Goal: Task Accomplishment & Management: Manage account settings

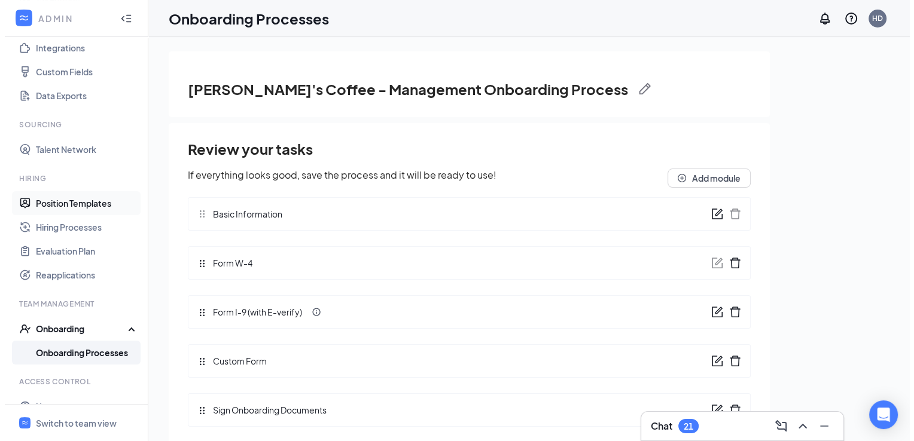
scroll to position [151, 0]
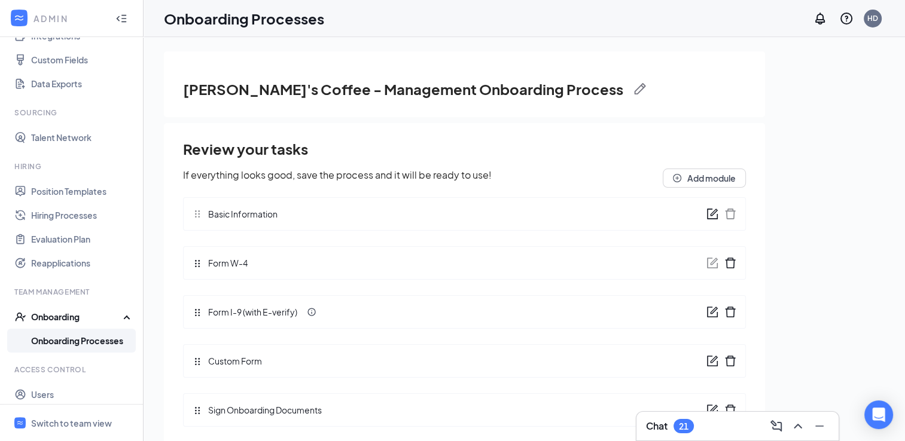
click at [84, 341] on link "Onboarding Processes" at bounding box center [82, 341] width 102 height 24
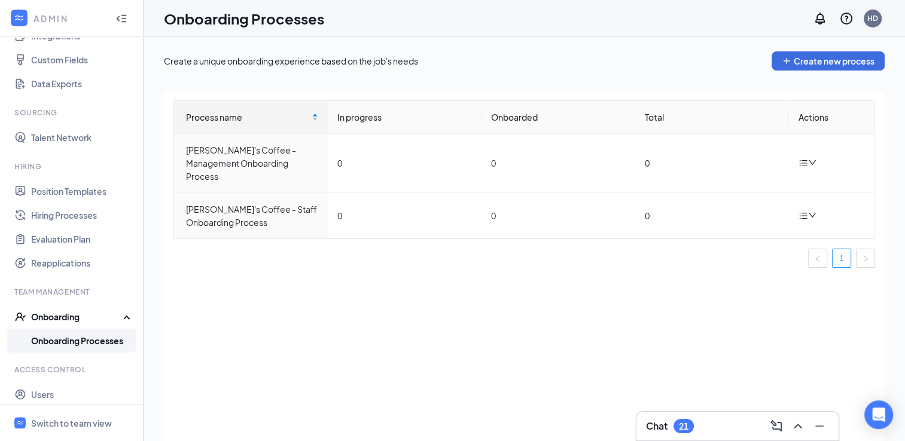
click at [873, 23] on div "HD" at bounding box center [872, 18] width 11 height 10
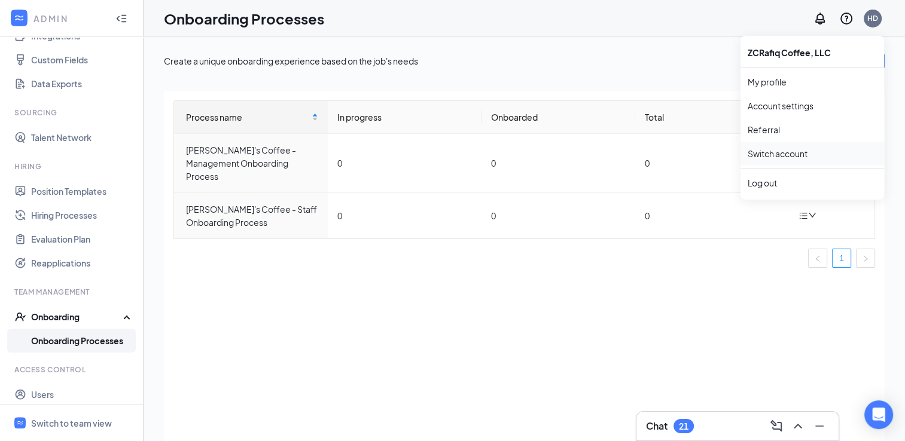
click at [789, 150] on link "Switch account" at bounding box center [778, 153] width 60 height 11
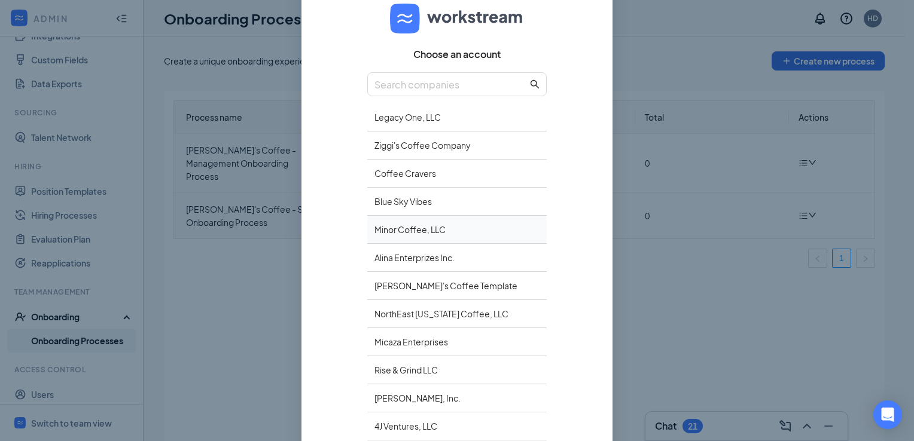
scroll to position [86, 0]
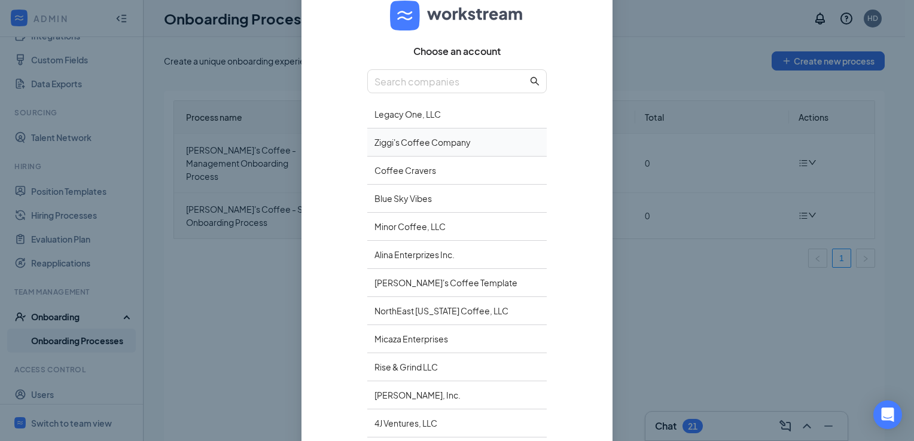
click at [407, 142] on div "Ziggi's Coffee Company" at bounding box center [456, 143] width 179 height 28
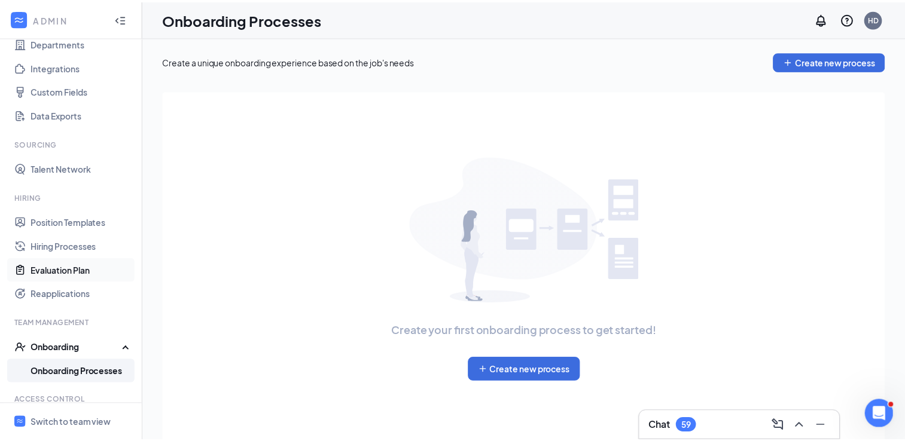
scroll to position [122, 0]
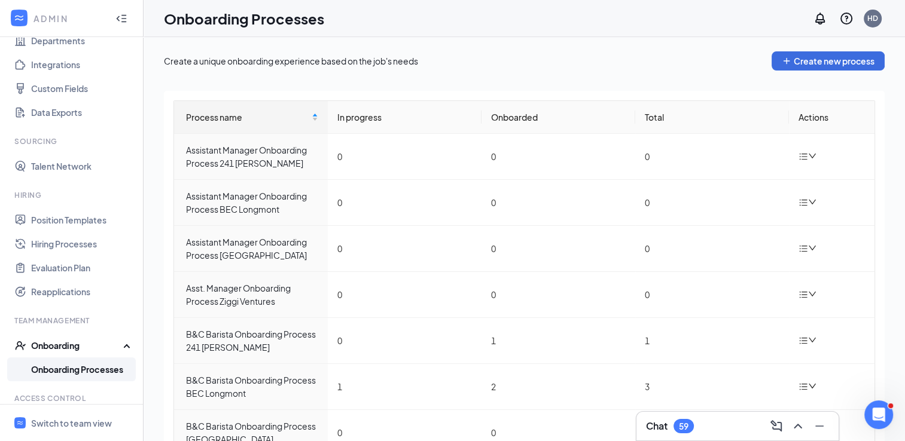
click at [75, 368] on link "Onboarding Processes" at bounding box center [82, 370] width 102 height 24
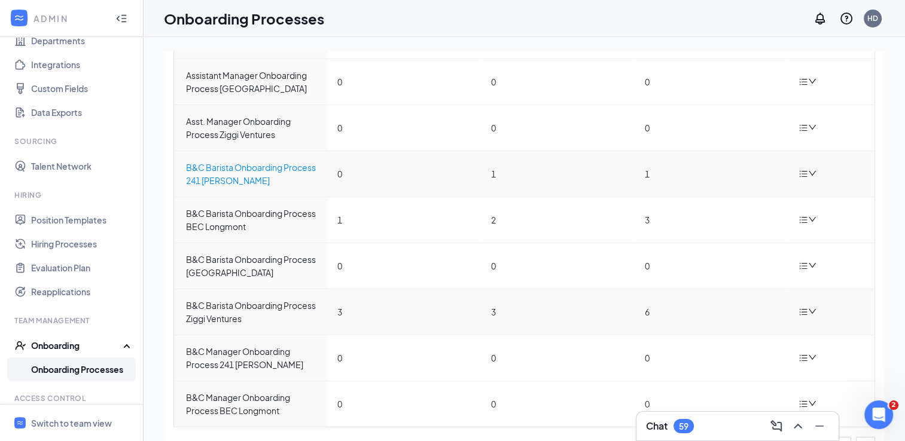
scroll to position [192, 0]
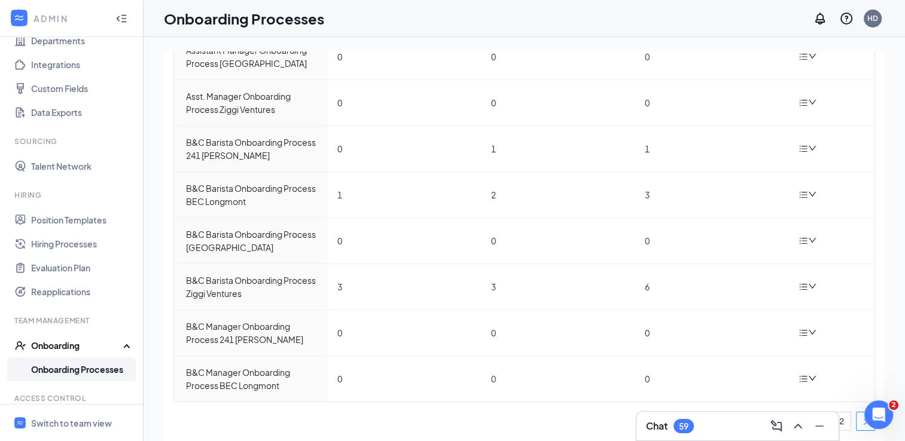
click at [862, 423] on icon "right" at bounding box center [865, 422] width 7 height 7
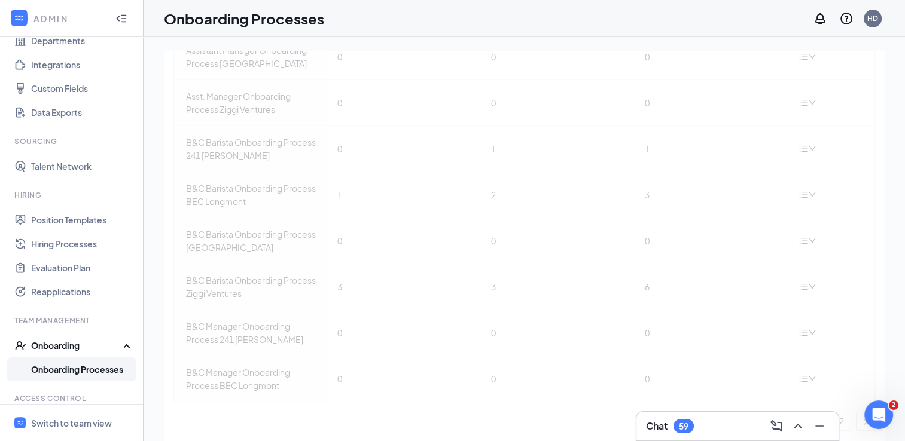
scroll to position [0, 0]
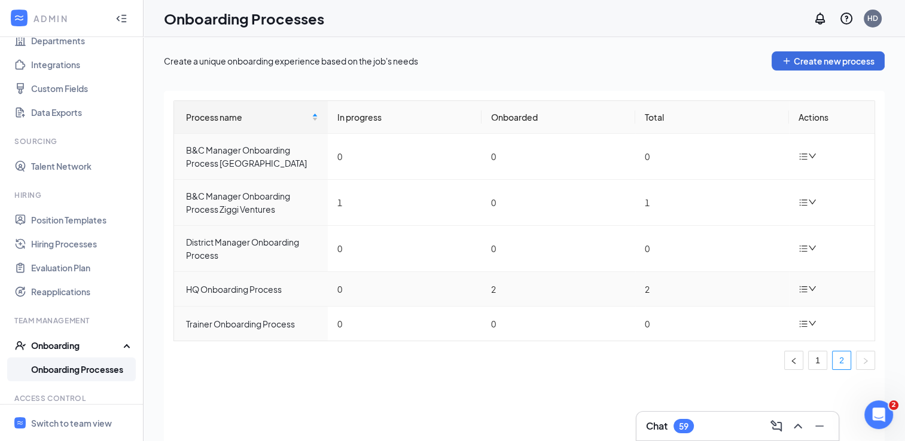
click at [804, 286] on icon "bars" at bounding box center [803, 290] width 10 height 10
click at [713, 363] on div "Duplicate process" at bounding box center [747, 369] width 129 height 14
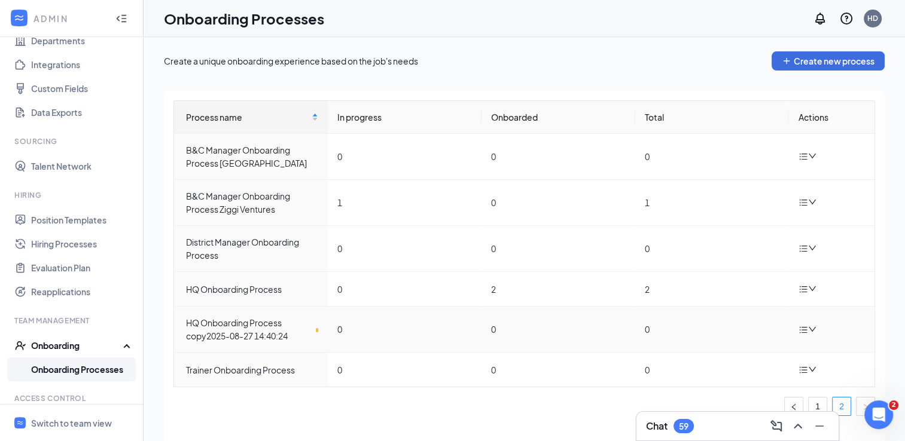
click at [803, 323] on div at bounding box center [808, 329] width 21 height 15
click at [708, 361] on div "Edit process" at bounding box center [747, 356] width 129 height 14
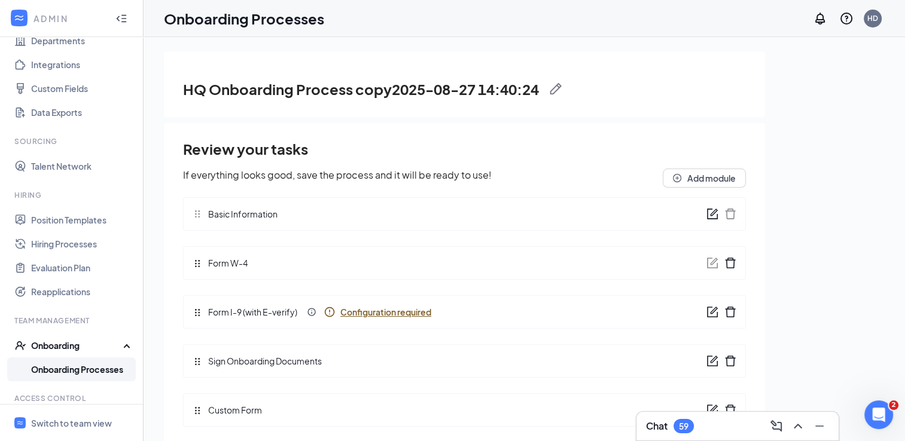
click at [554, 94] on div "HQ Onboarding Process copy2025-08-27 14:40:24" at bounding box center [464, 89] width 563 height 20
click at [557, 88] on img at bounding box center [556, 89] width 12 height 12
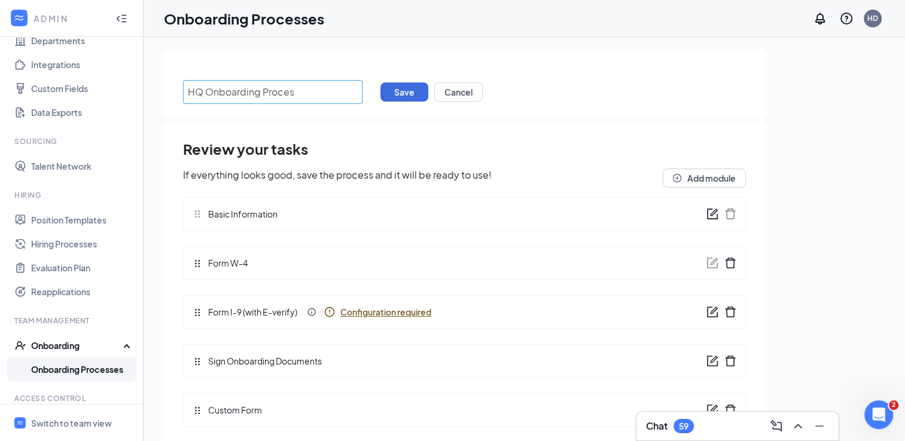
click at [201, 97] on input "HQ Onboarding Proces" at bounding box center [272, 92] width 179 height 24
type input "Intern Onboarding Proces"
click at [409, 94] on button "Save" at bounding box center [404, 92] width 48 height 19
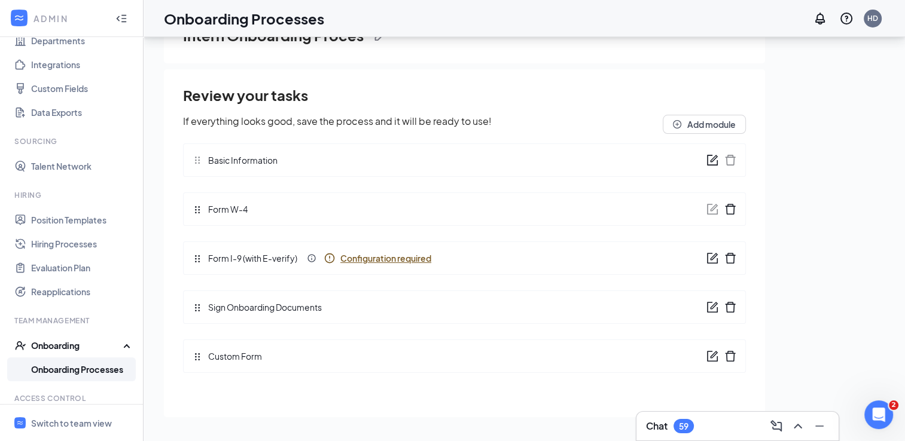
click at [712, 309] on icon "form" at bounding box center [712, 307] width 12 height 12
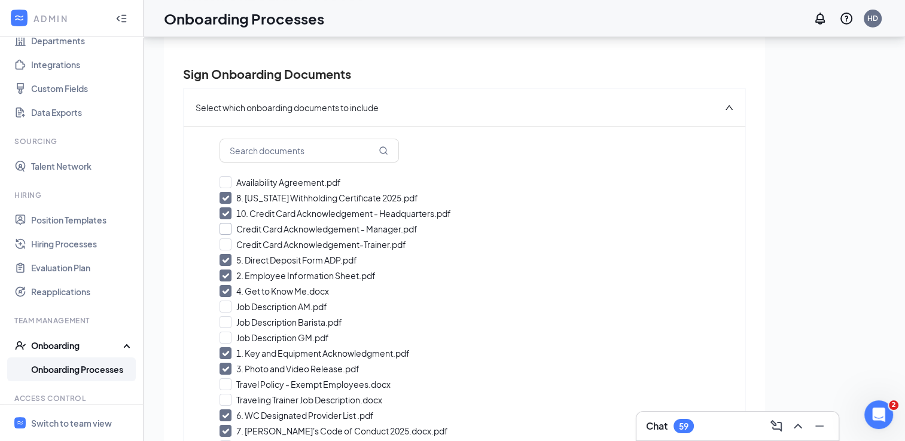
scroll to position [42, 0]
click at [226, 210] on input "10. Credit Card Acknowledgement - Headquarters.pdf" at bounding box center [464, 212] width 490 height 12
checkbox input "false"
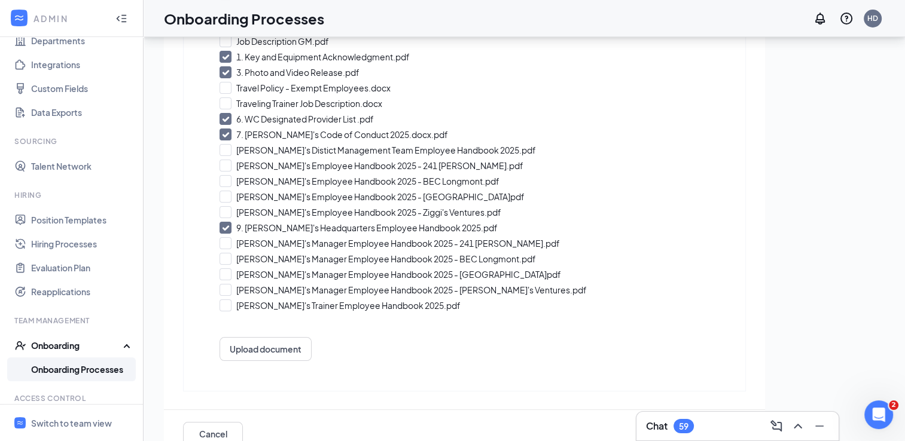
scroll to position [363, 0]
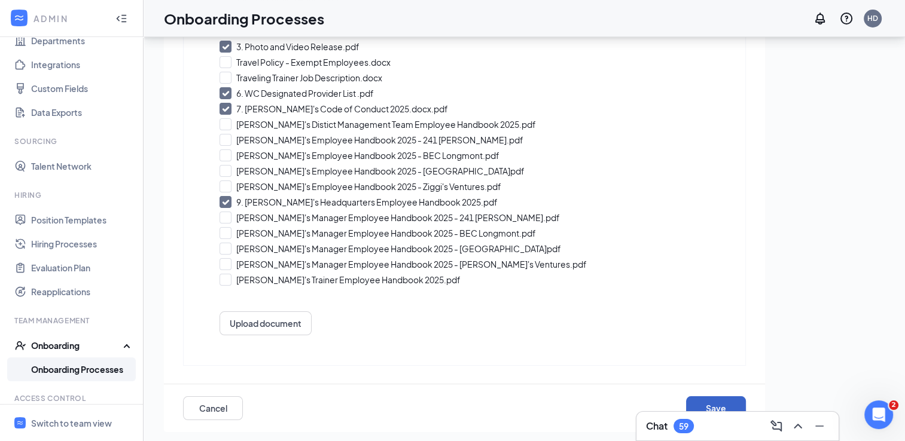
click at [693, 402] on button "Save" at bounding box center [716, 409] width 60 height 24
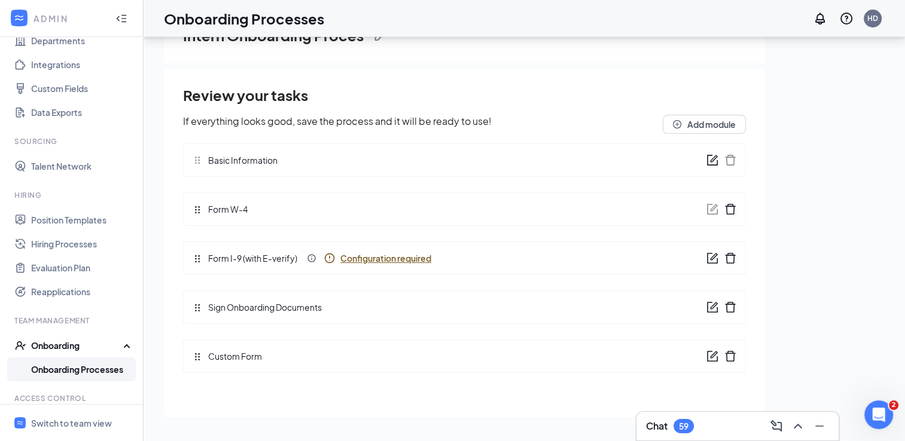
scroll to position [51, 0]
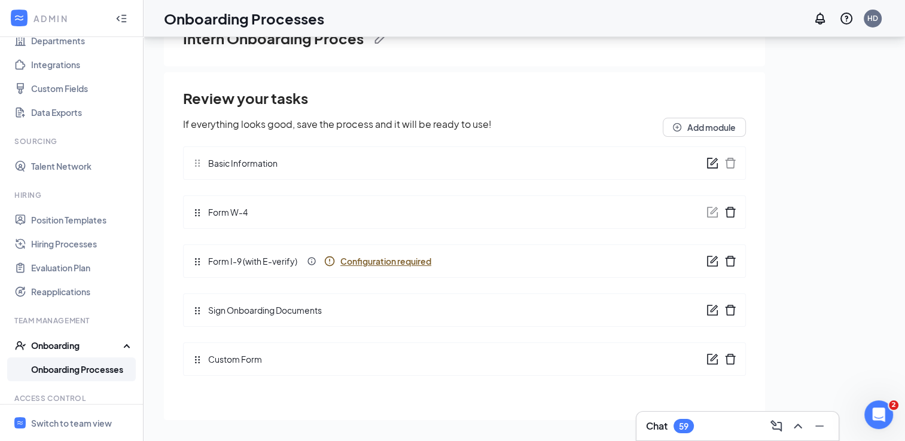
click at [710, 310] on icon "form" at bounding box center [712, 310] width 12 height 12
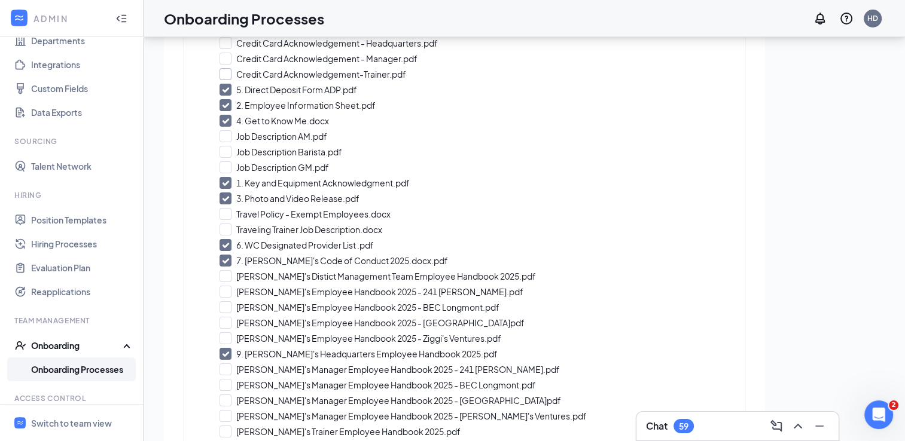
scroll to position [363, 0]
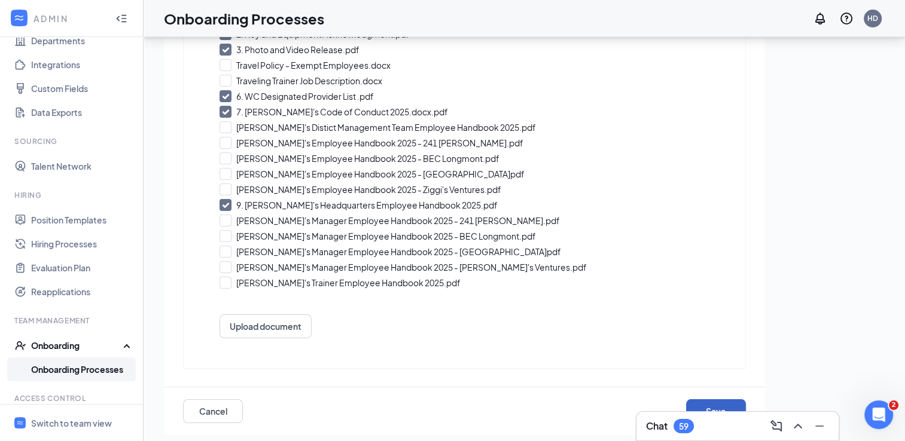
click at [694, 410] on button "Save" at bounding box center [716, 411] width 60 height 24
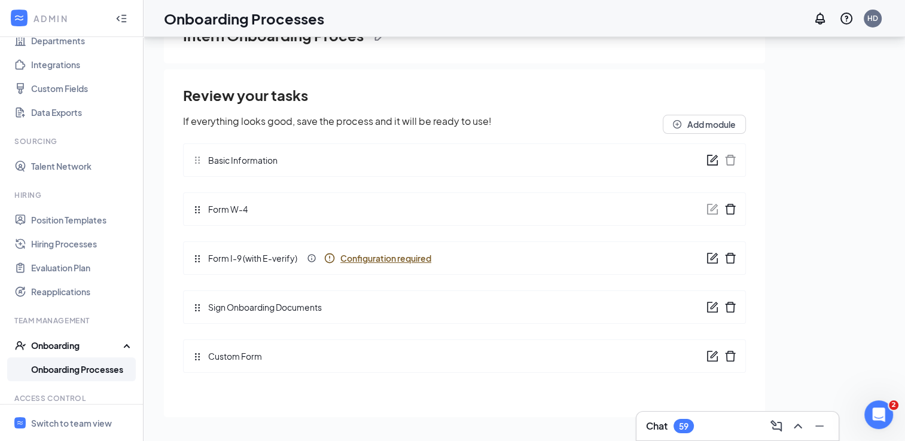
scroll to position [0, 0]
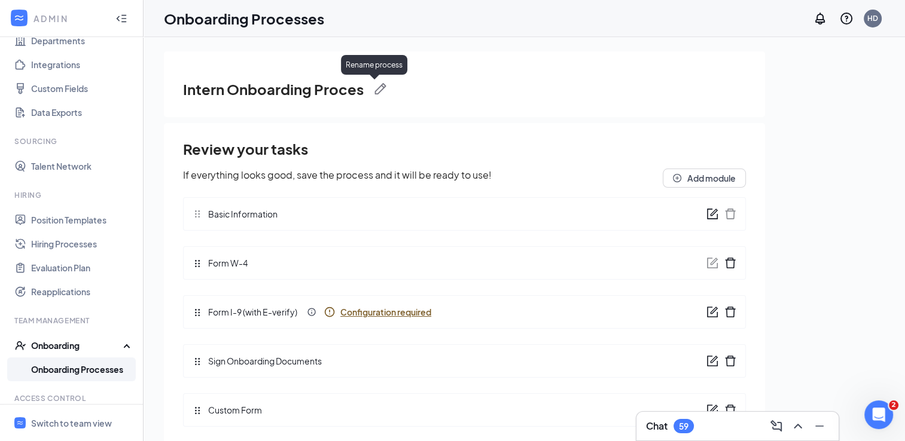
click at [382, 88] on img at bounding box center [380, 89] width 12 height 12
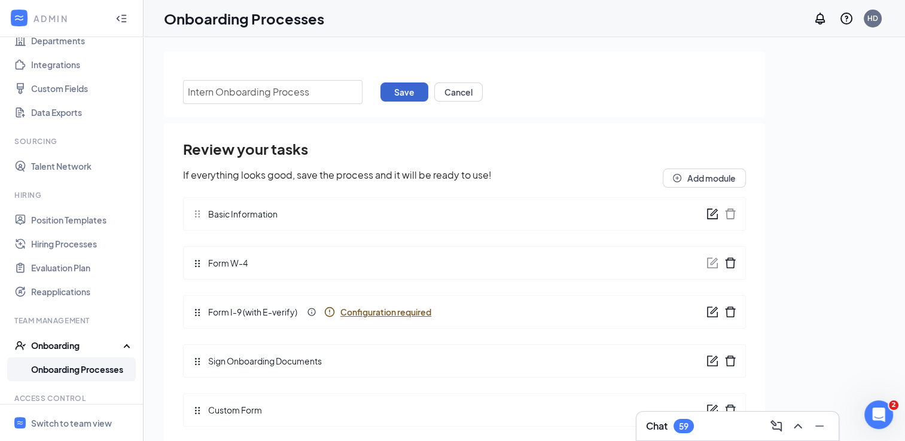
type input "Intern Onboarding Process"
click at [410, 89] on button "Save" at bounding box center [404, 92] width 48 height 19
click at [86, 368] on link "Onboarding Processes" at bounding box center [82, 370] width 102 height 24
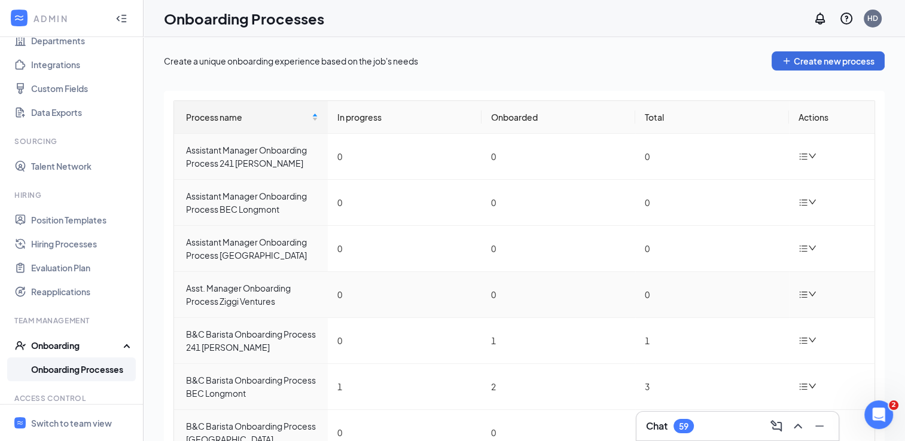
scroll to position [192, 0]
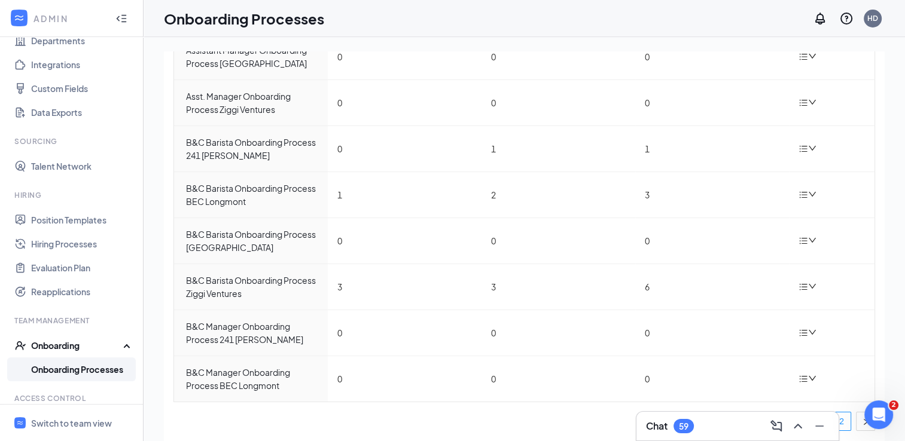
click at [841, 416] on li "2" at bounding box center [841, 421] width 19 height 19
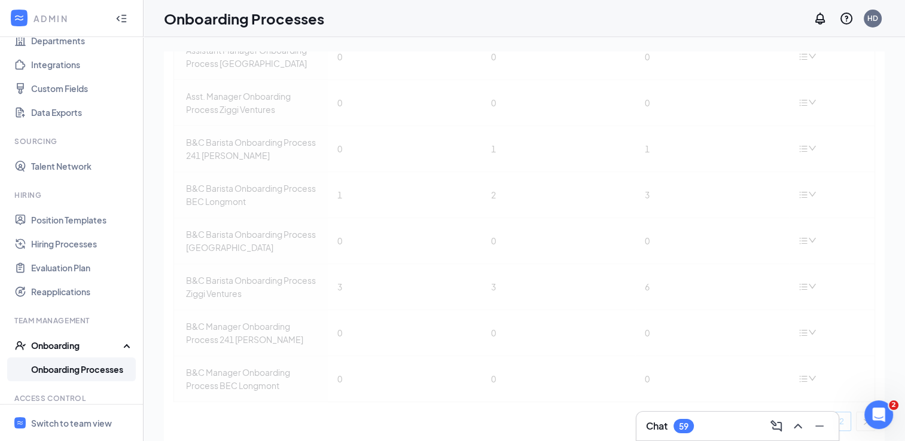
scroll to position [0, 0]
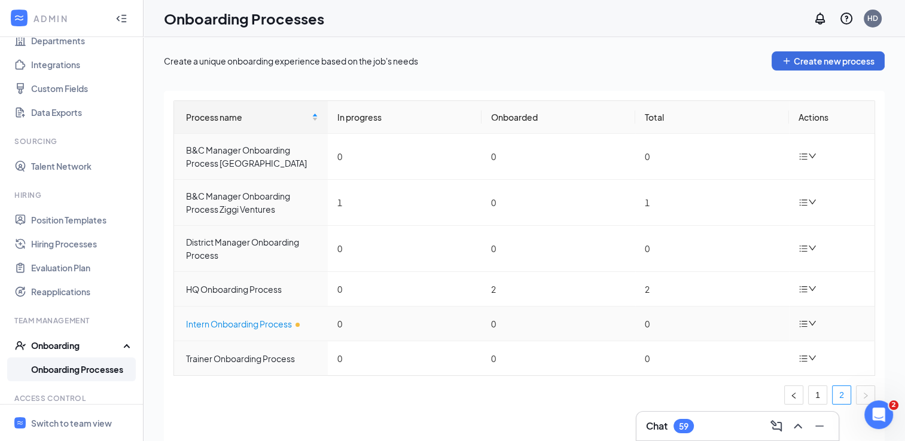
click at [272, 325] on div "Intern Onboarding Process" at bounding box center [252, 324] width 132 height 13
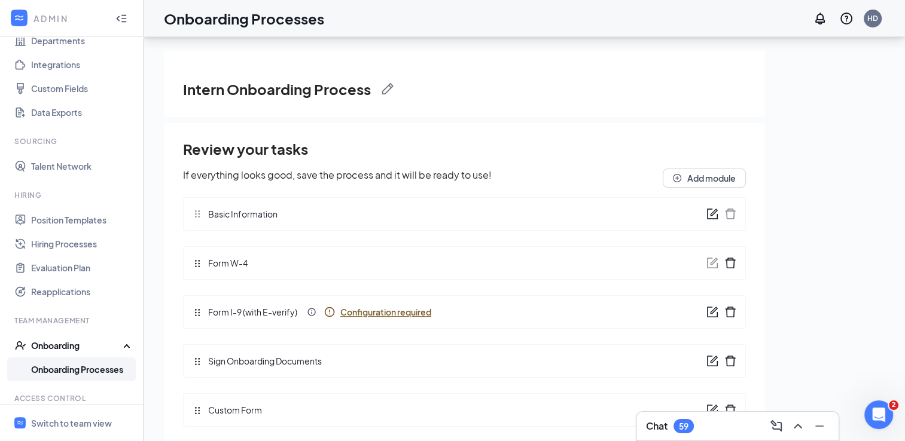
scroll to position [54, 0]
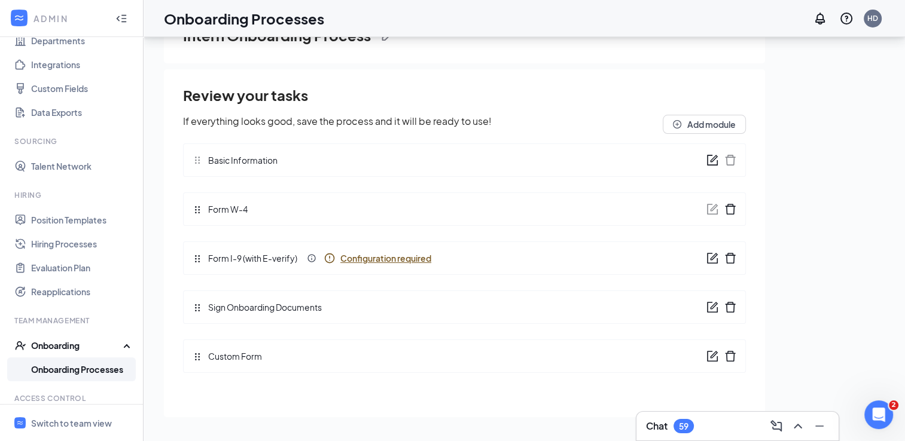
click at [712, 303] on icon "form" at bounding box center [712, 307] width 12 height 12
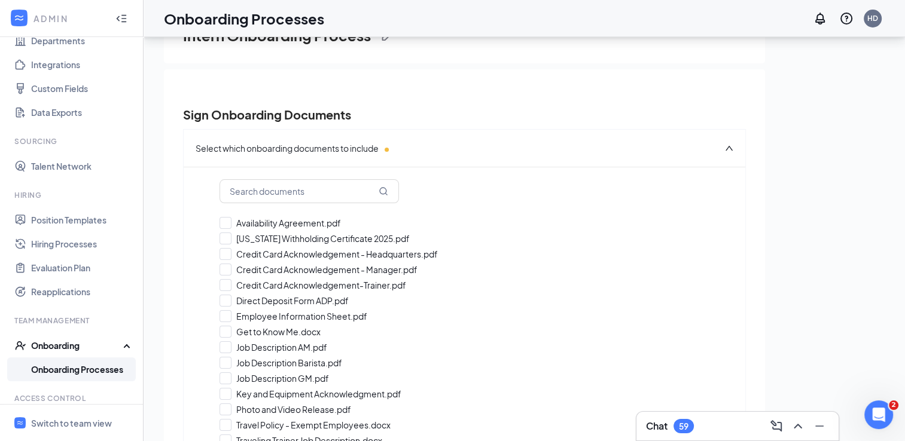
checkbox input "true"
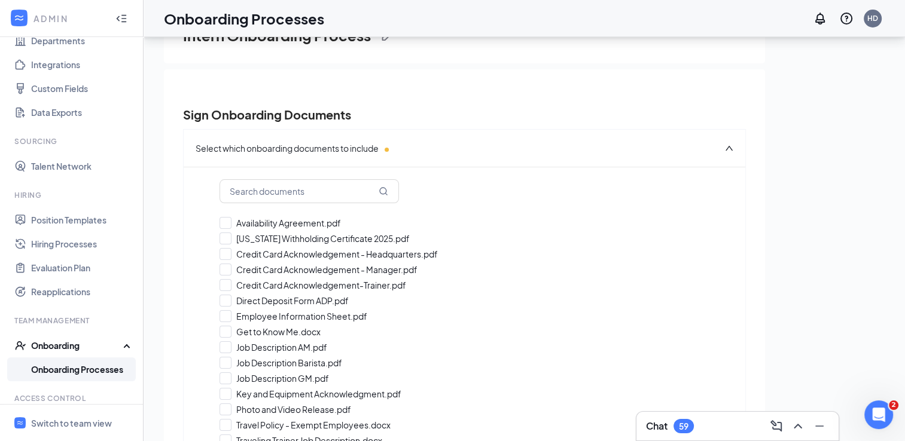
checkbox input "true"
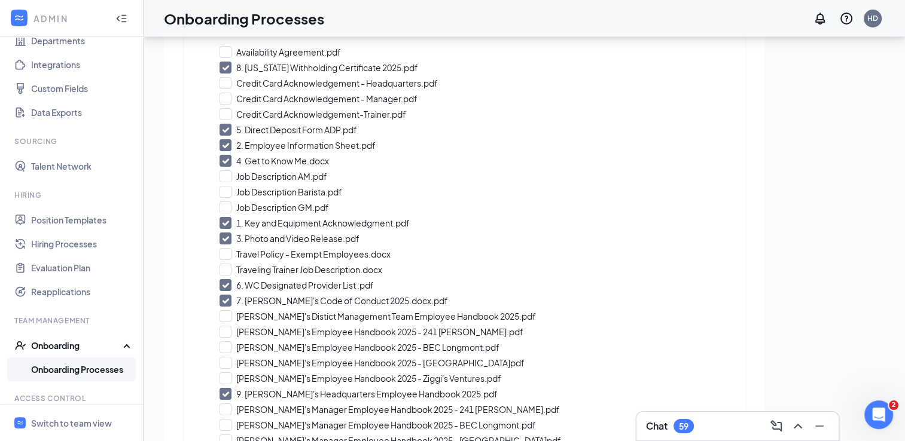
scroll to position [363, 0]
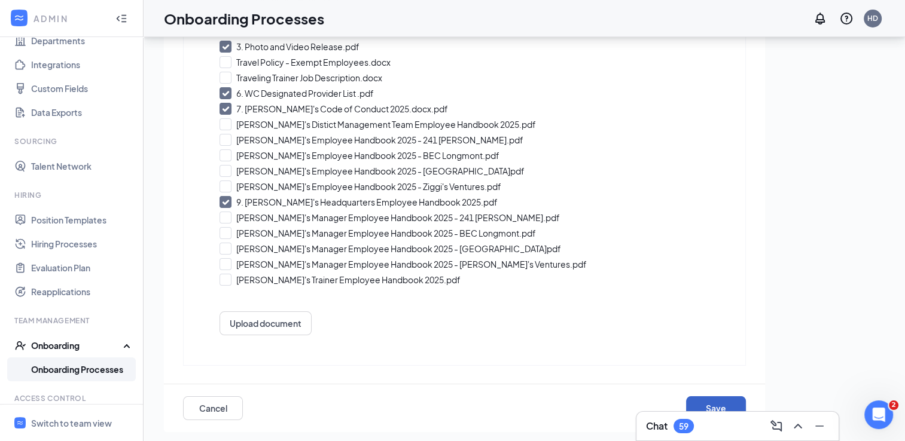
click at [694, 402] on button "Save" at bounding box center [716, 409] width 60 height 24
